Goal: Find specific page/section: Find specific page/section

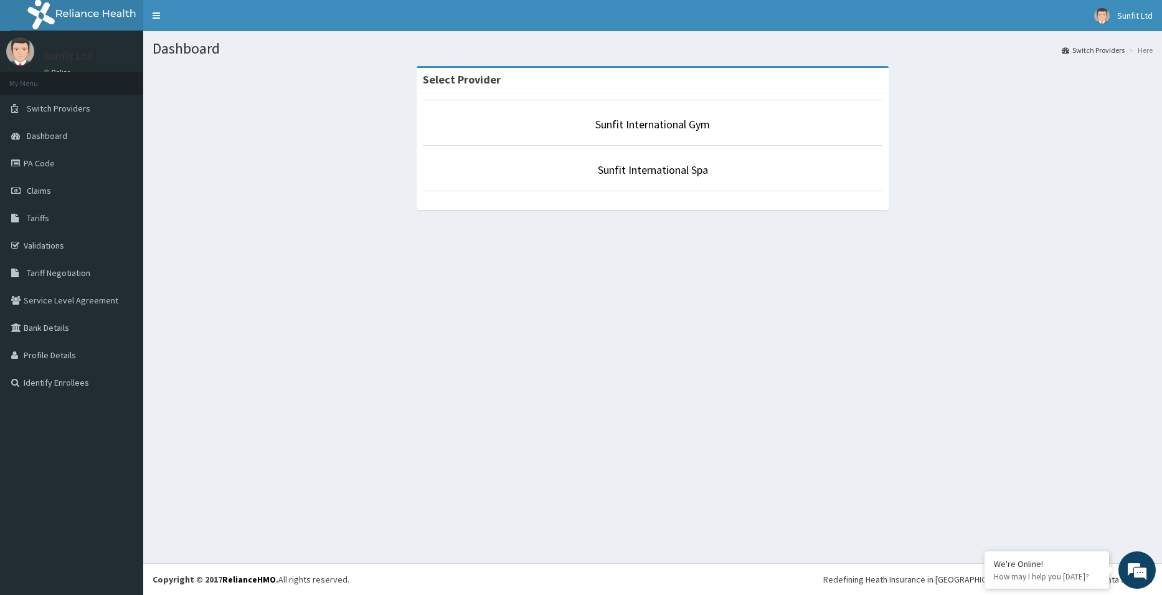
click at [652, 116] on p "Sunfit International Gym" at bounding box center [653, 124] width 460 height 16
click at [654, 124] on link "Sunfit International Gym" at bounding box center [653, 124] width 115 height 14
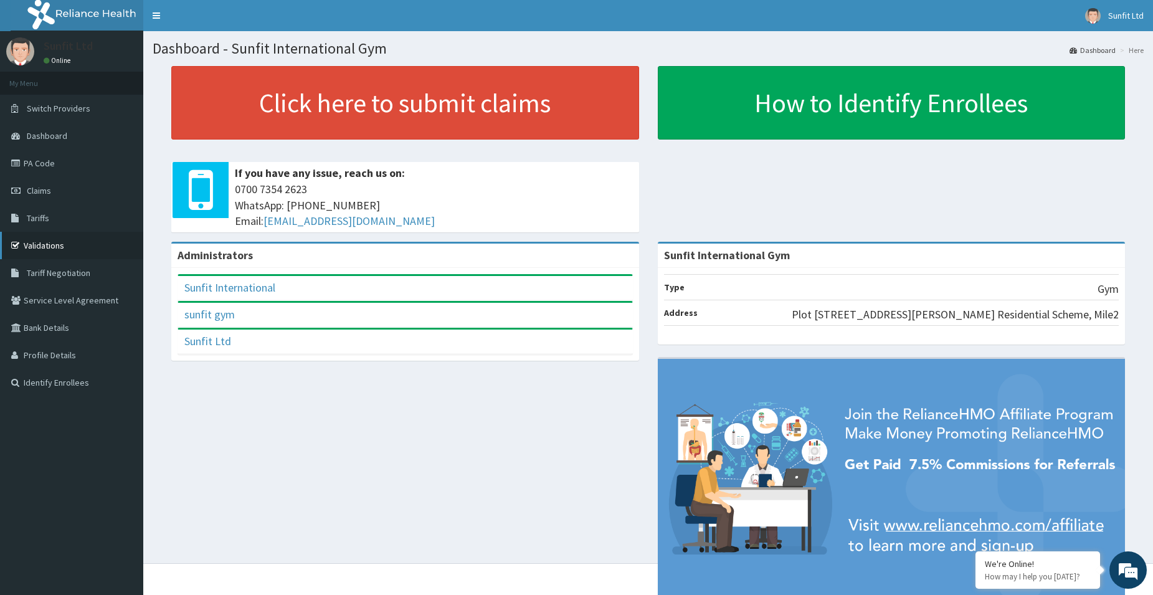
click at [54, 247] on link "Validations" at bounding box center [71, 245] width 143 height 27
